Goal: Share content

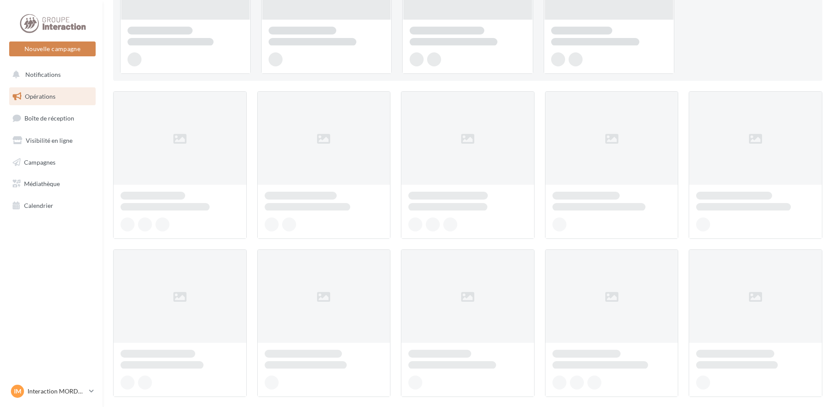
scroll to position [175, 0]
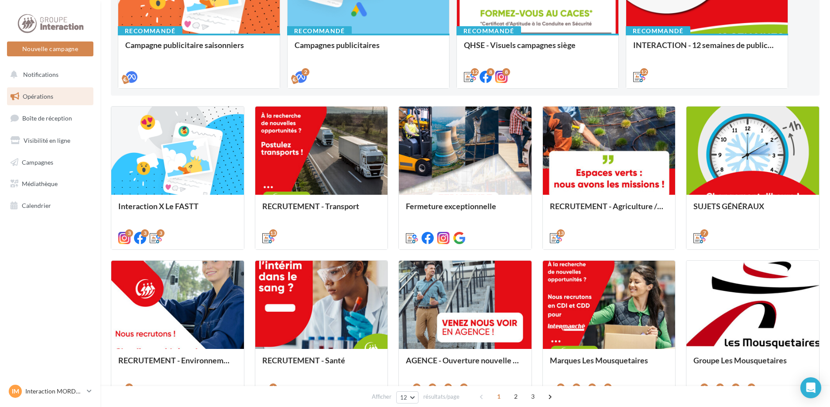
click at [252, 170] on div "Interaction X Le FASTT Dans le cadre de la Journée Intérimaire organisée par le…" at bounding box center [465, 332] width 709 height 452
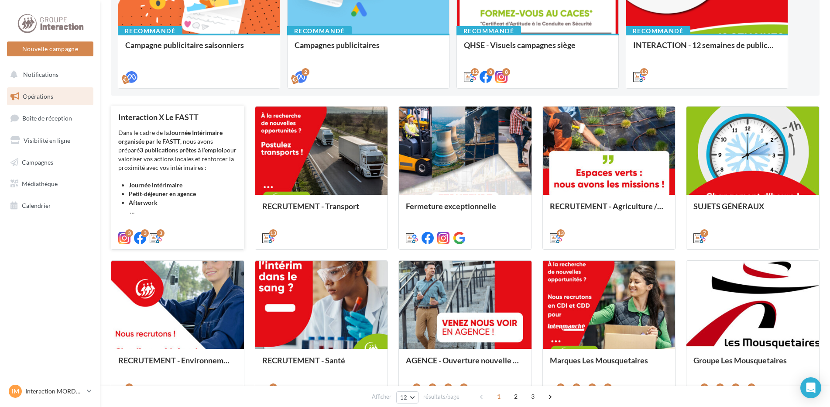
click at [229, 171] on div "Dans le cadre de la Journée Intérimaire organisée par le FASTT , nous avons pré…" at bounding box center [177, 171] width 119 height 87
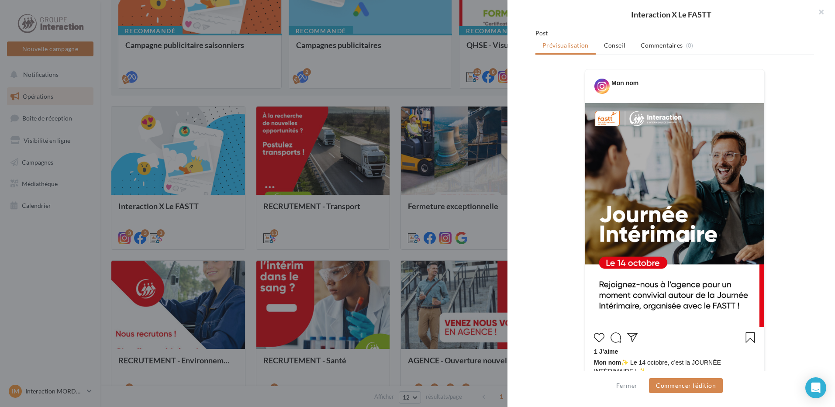
scroll to position [131, 0]
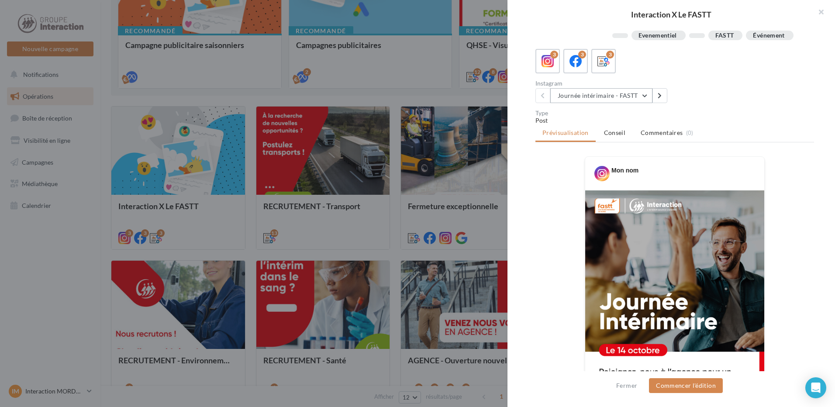
click at [606, 103] on button "Journée intérimaire - FASTT" at bounding box center [601, 95] width 102 height 15
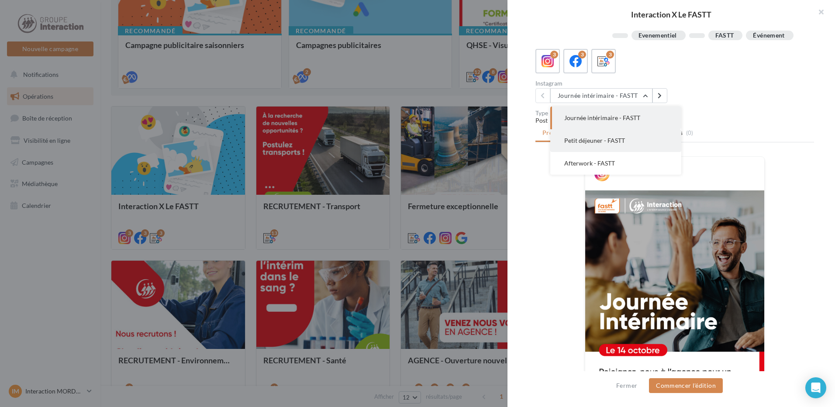
click at [616, 144] on span "Petit déjeuner - FASTT" at bounding box center [594, 140] width 61 height 7
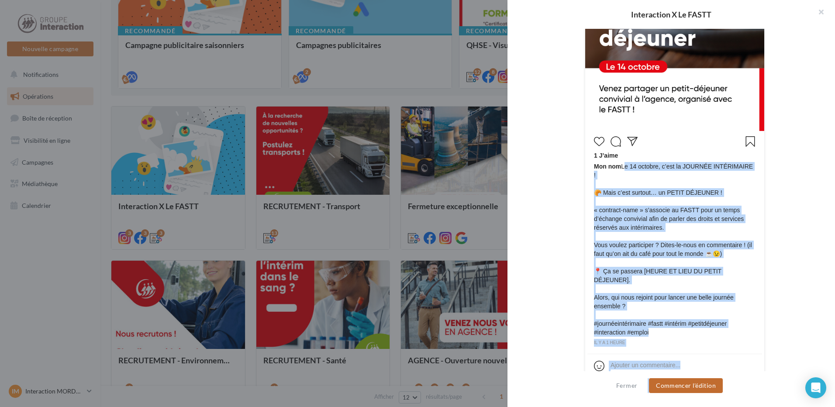
scroll to position [421, 0]
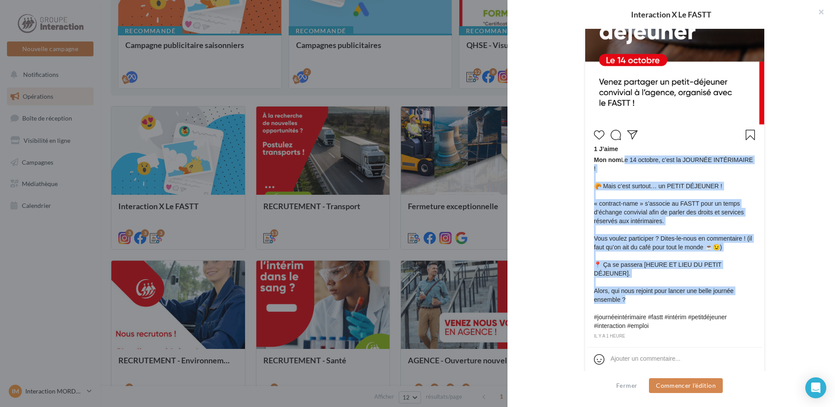
drag, startPoint x: 620, startPoint y: 201, endPoint x: 703, endPoint y: 297, distance: 127.0
click at [703, 297] on span "Mon nom Le [DATE], c’est la JOURNÉE INTÉRIMAIRE ! 🥐 Mais c’est surtout… un PETI…" at bounding box center [675, 242] width 162 height 175
drag, startPoint x: 703, startPoint y: 297, endPoint x: 670, endPoint y: 284, distance: 35.8
copy span "Le [DATE], c’est la JOURNÉE INTÉRIMAIRE ! 🥐 Mais c’est surtout… un PETIT DÉJEUN…"
